Goal: Check status

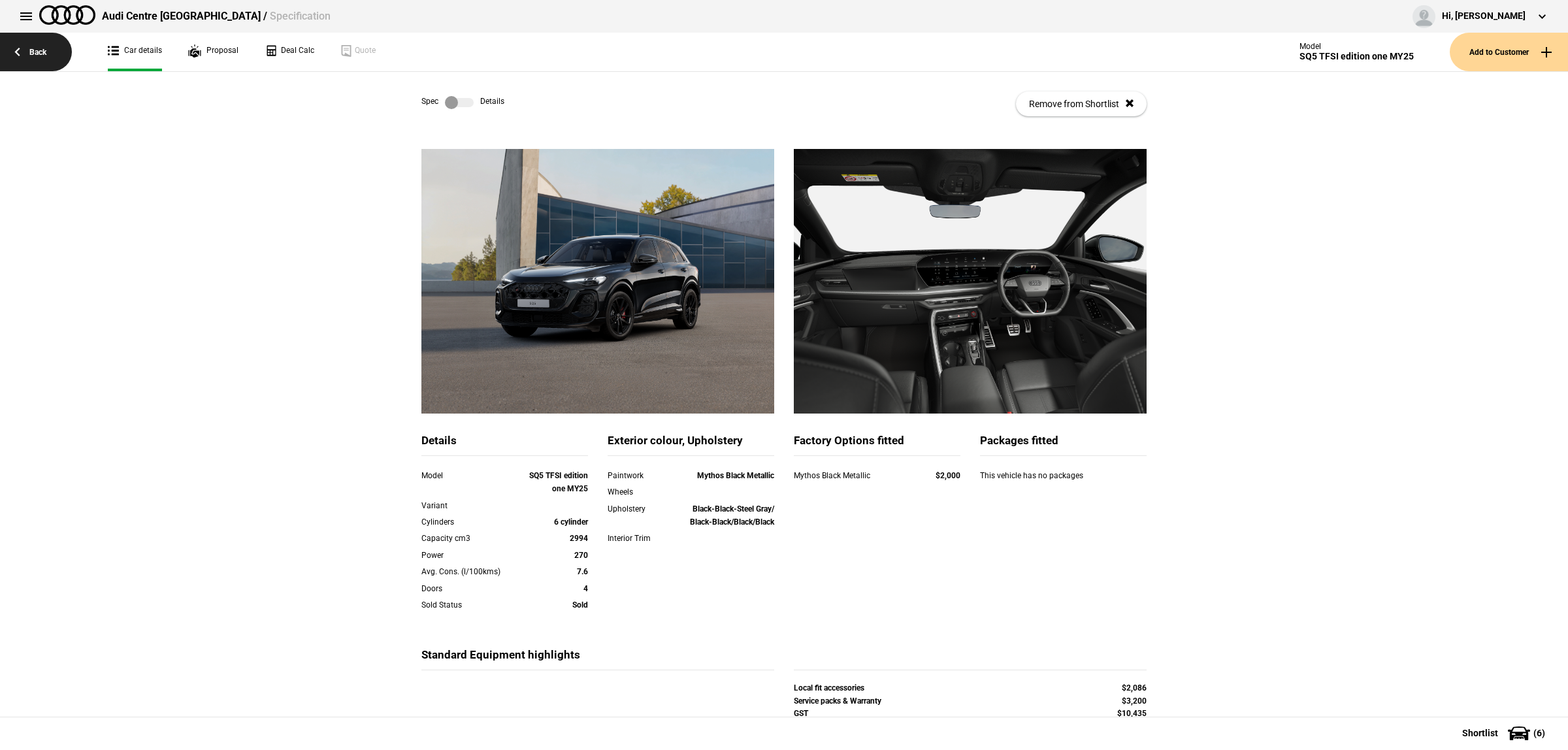
click at [57, 49] on link "Back" at bounding box center [36, 52] width 72 height 39
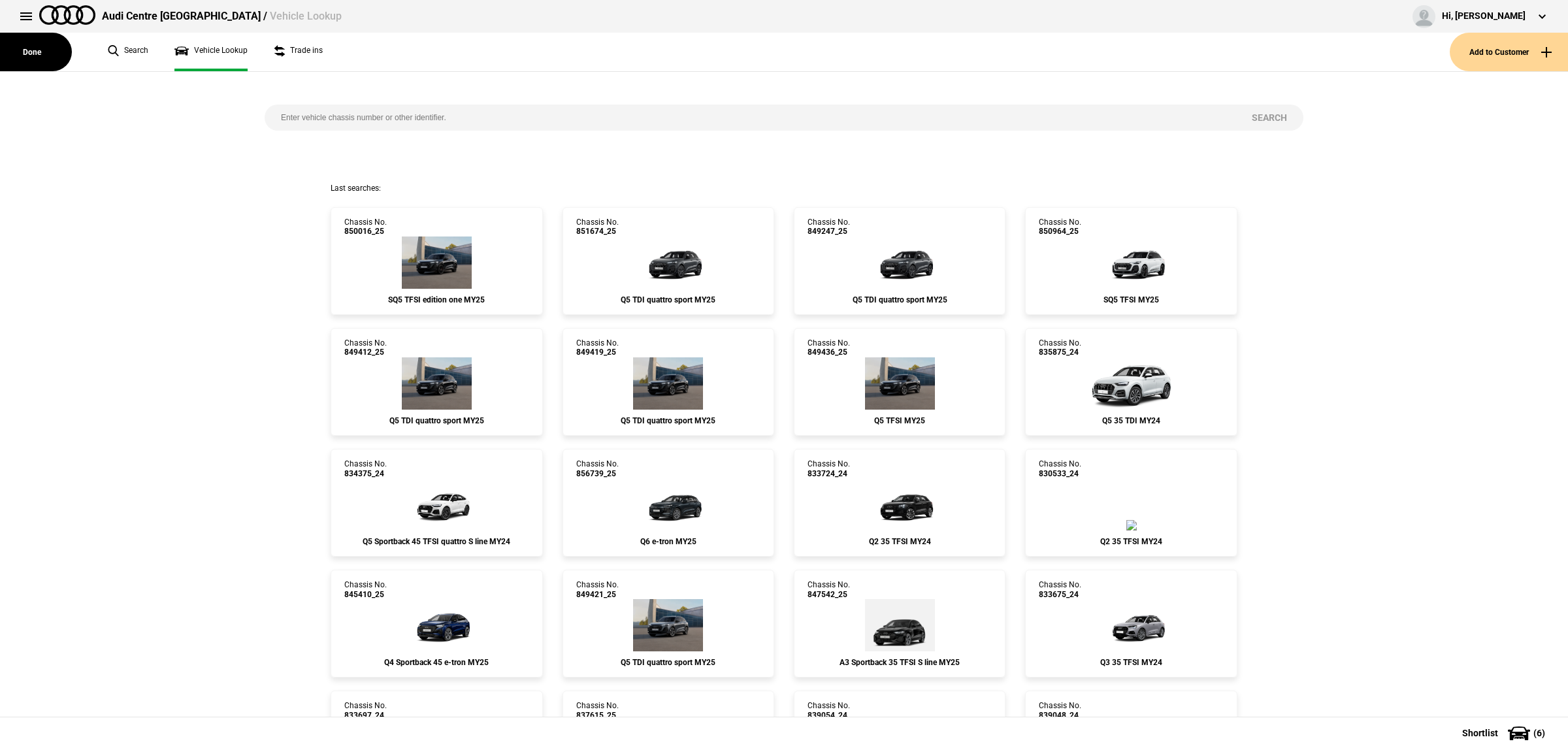
click at [312, 116] on input "search" at bounding box center [750, 118] width 971 height 26
paste input "852753"
type input "852753"
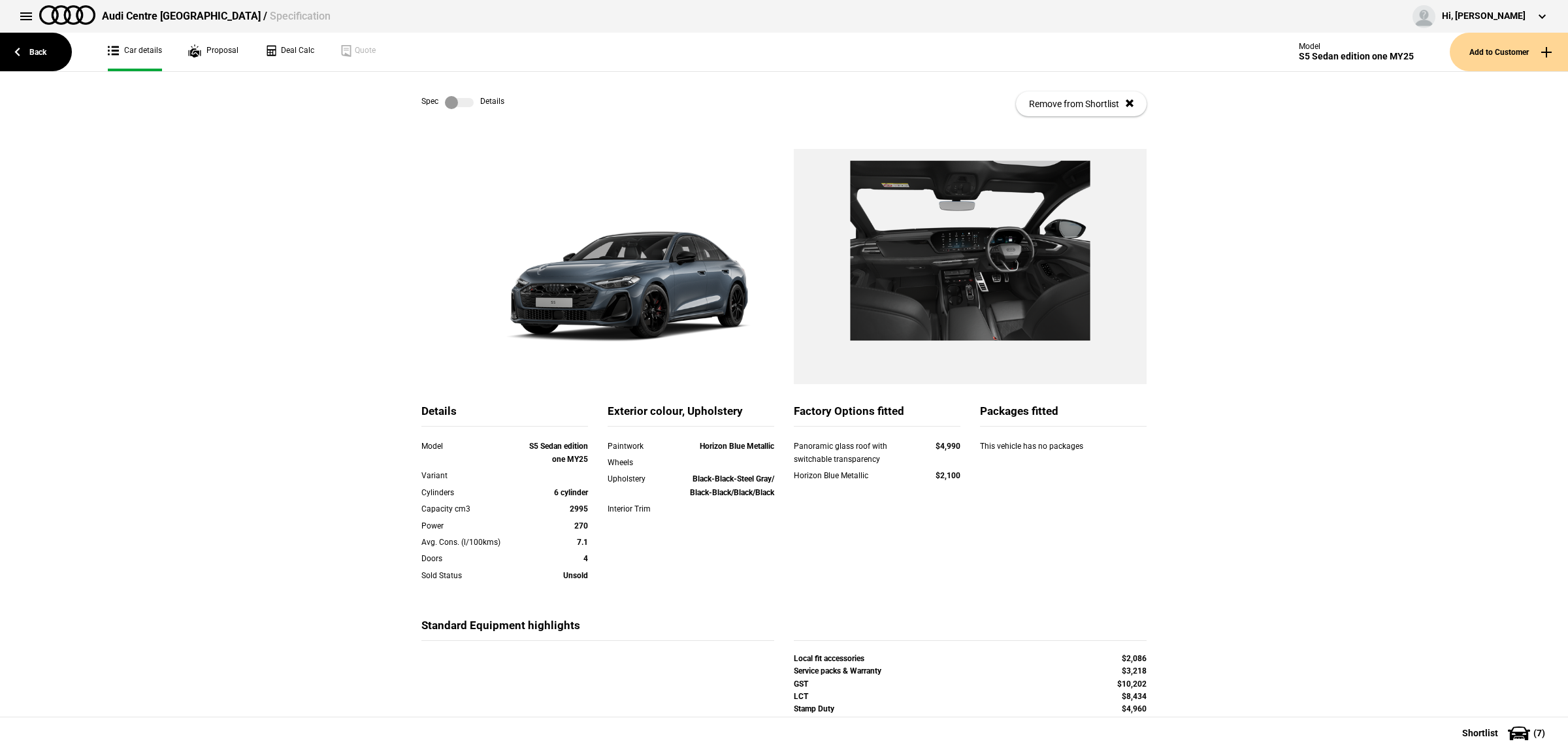
click at [460, 101] on label at bounding box center [459, 103] width 28 height 13
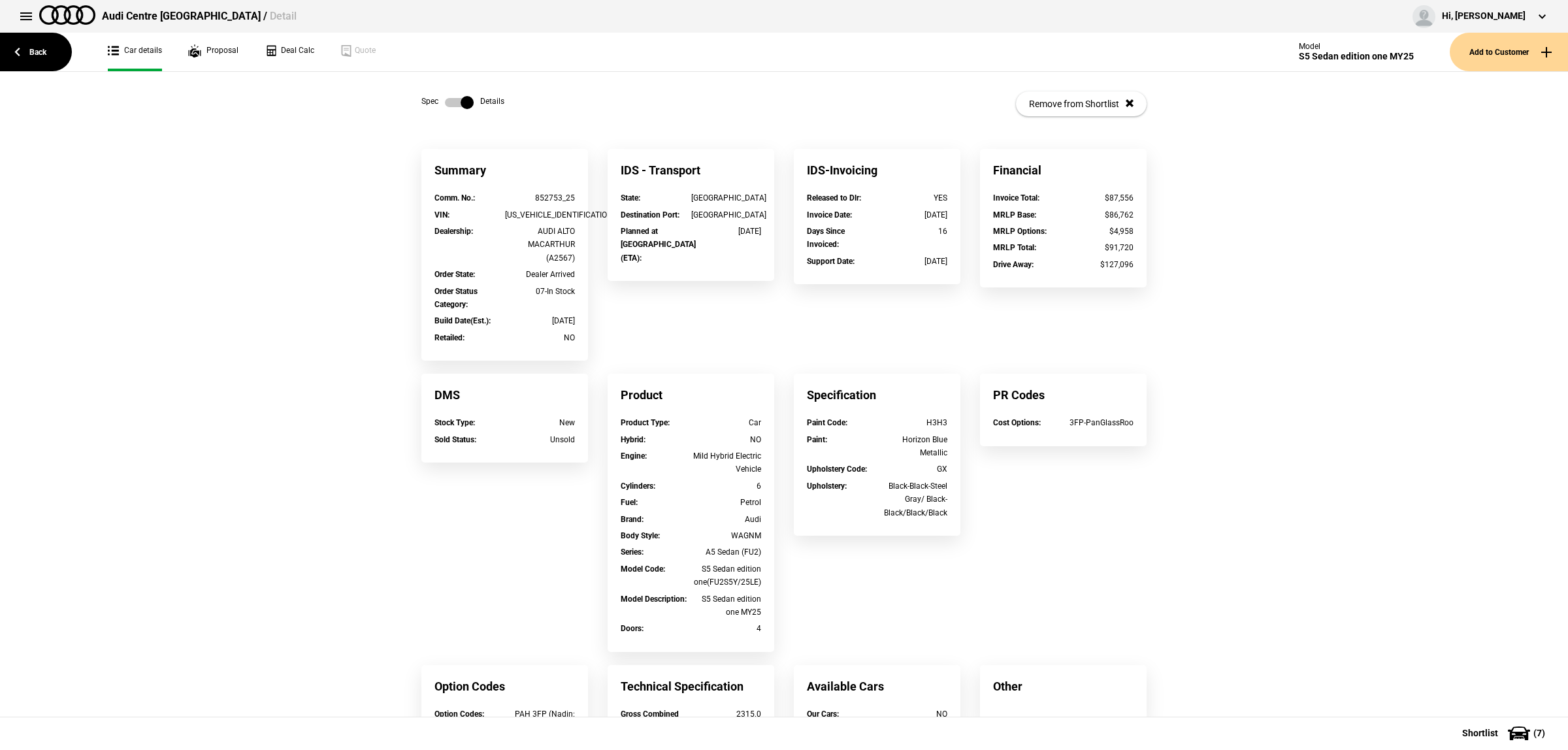
drag, startPoint x: 531, startPoint y: 199, endPoint x: 542, endPoint y: 197, distance: 11.2
click at [531, 199] on div "852753_25" at bounding box center [539, 198] width 71 height 13
drag, startPoint x: 555, startPoint y: 196, endPoint x: 514, endPoint y: 197, distance: 41.0
click at [514, 197] on div "852753_25" at bounding box center [539, 198] width 71 height 13
copy div "852753"
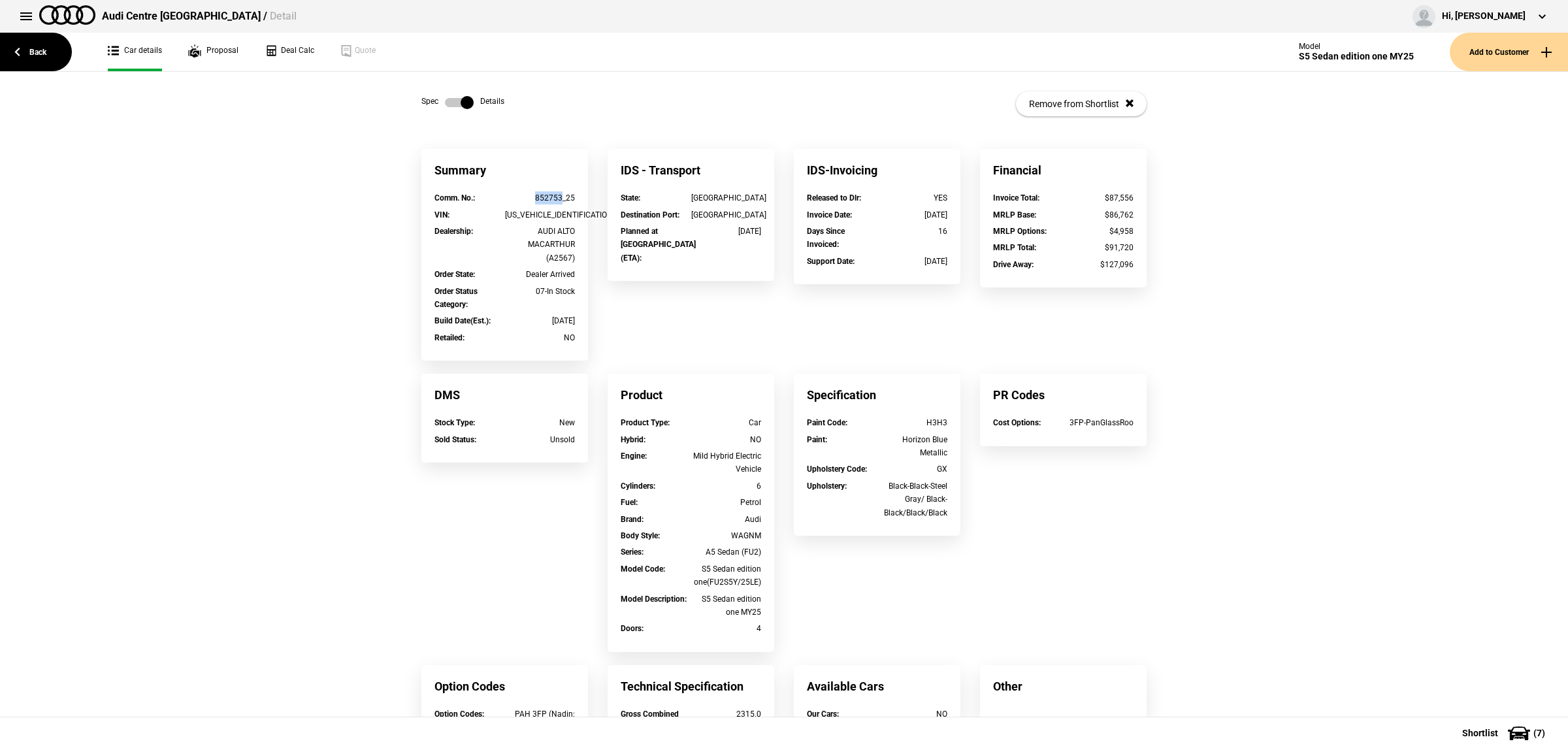
click at [53, 394] on div "Summary Comm. No. : 852753_25 VIN : [US_VEHICLE_IDENTIFICATION_NUMBER] Dealersh…" at bounding box center [784, 512] width 1568 height 727
click at [17, 47] on link "Back" at bounding box center [36, 52] width 72 height 39
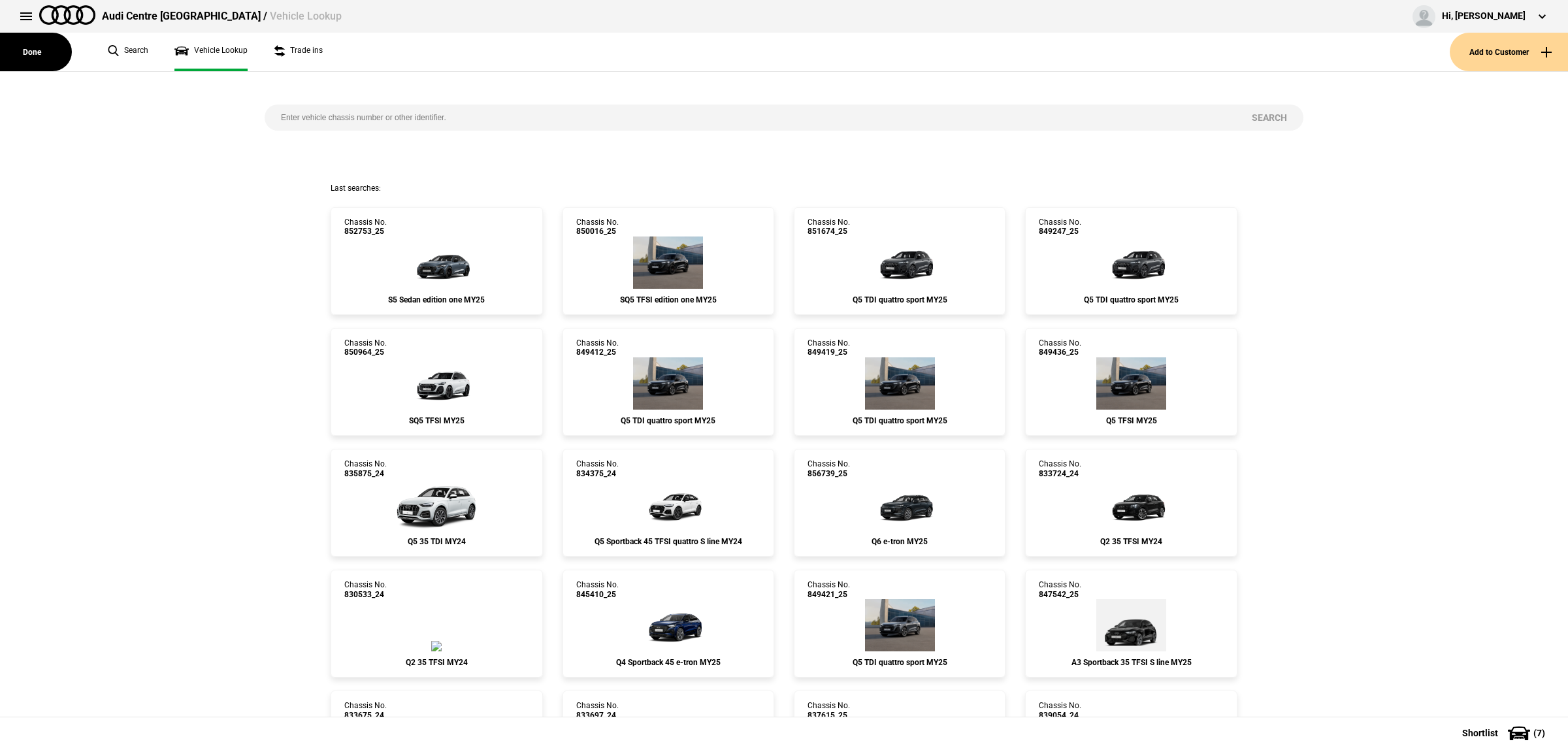
click at [384, 118] on input "search" at bounding box center [750, 118] width 971 height 26
paste input "851674"
type input "851674"
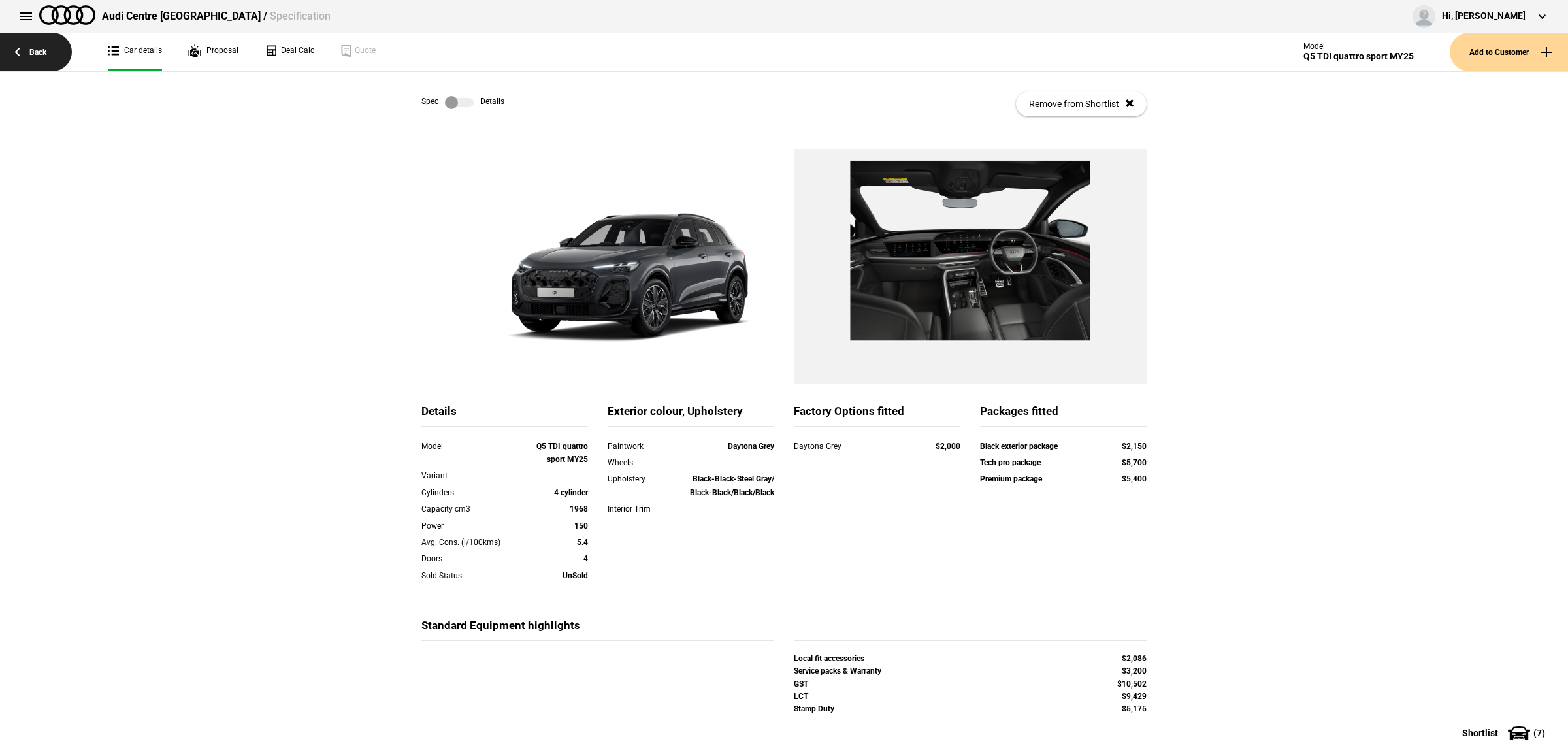
click at [18, 61] on link "Back" at bounding box center [36, 52] width 72 height 39
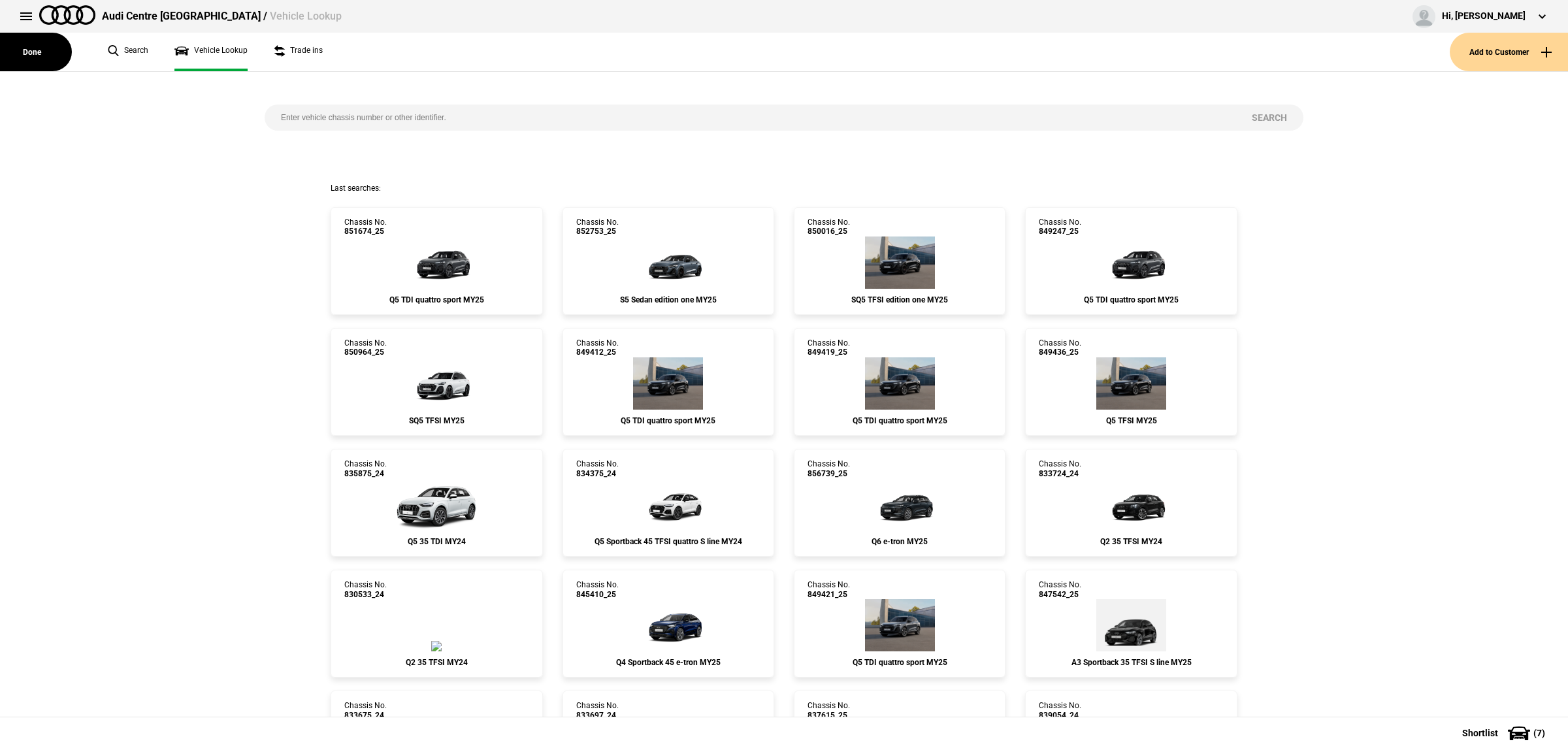
click at [543, 122] on input "search" at bounding box center [750, 118] width 971 height 26
paste input "[US_VEHICLE_IDENTIFICATION_NUMBER]"
type input "[US_VEHICLE_IDENTIFICATION_NUMBER]"
